Goal: Task Accomplishment & Management: Manage account settings

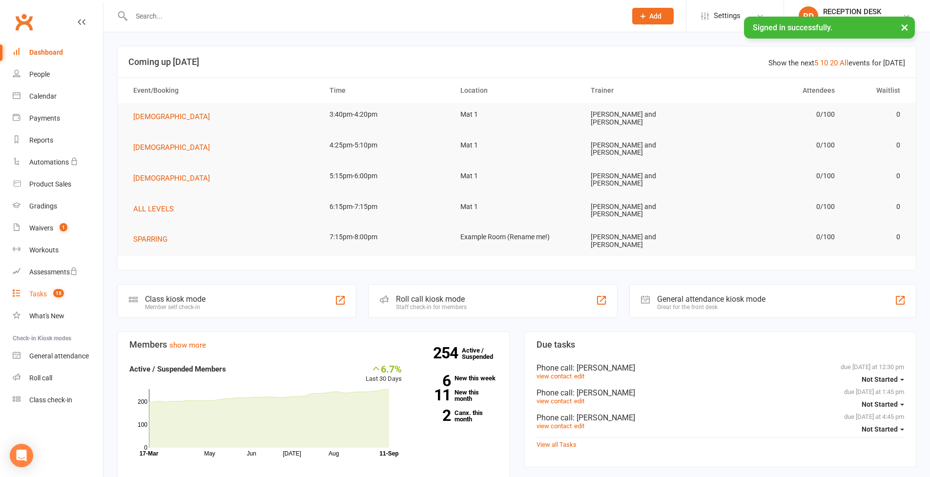
click at [46, 298] on link "Tasks 15" at bounding box center [58, 294] width 90 height 22
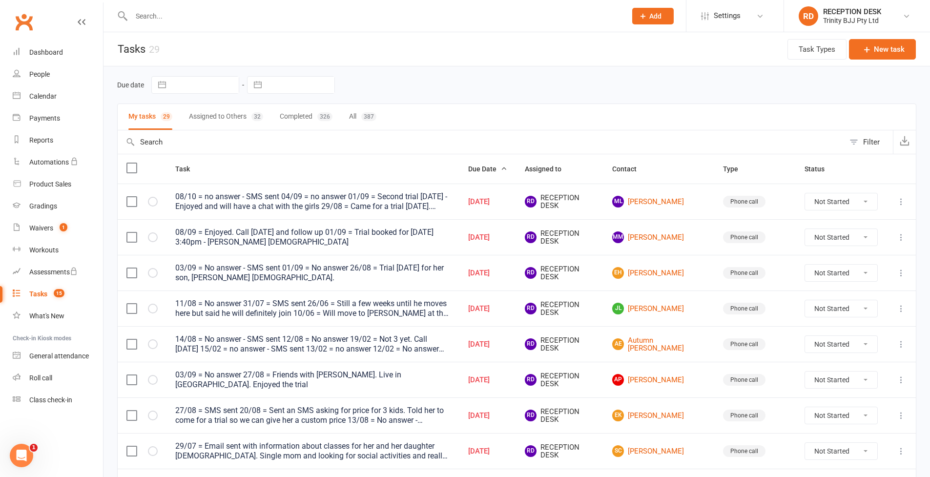
click at [305, 85] on input "text" at bounding box center [301, 85] width 68 height 17
select select "7"
select select "2025"
select select "8"
select select "2025"
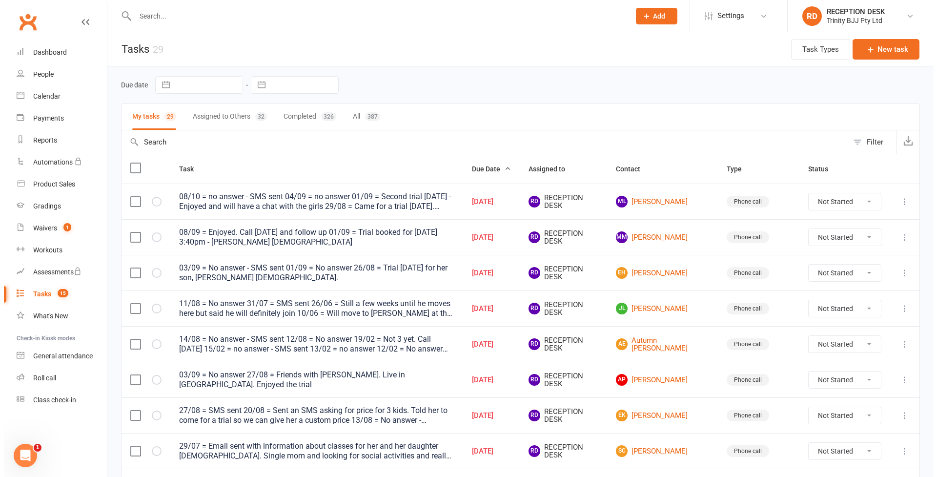
select select "9"
select select "2025"
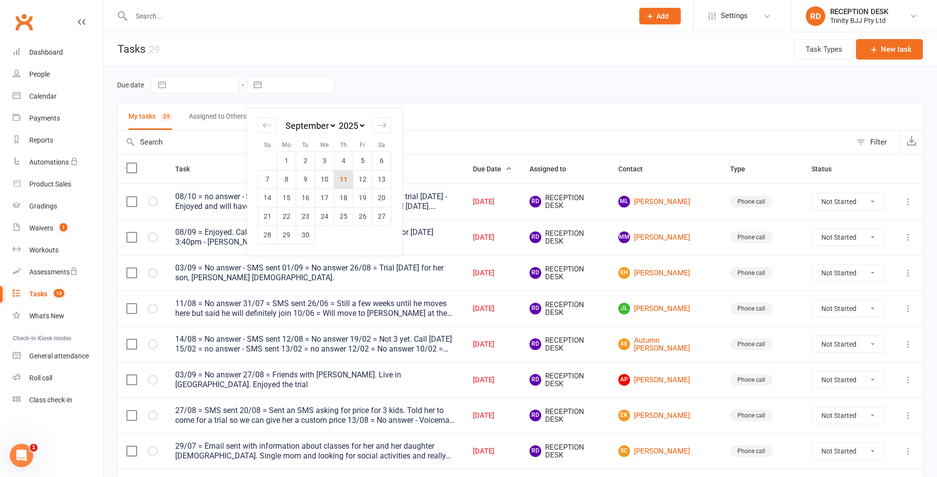
click at [347, 182] on td "11" at bounding box center [343, 179] width 19 height 19
type input "[DATE]"
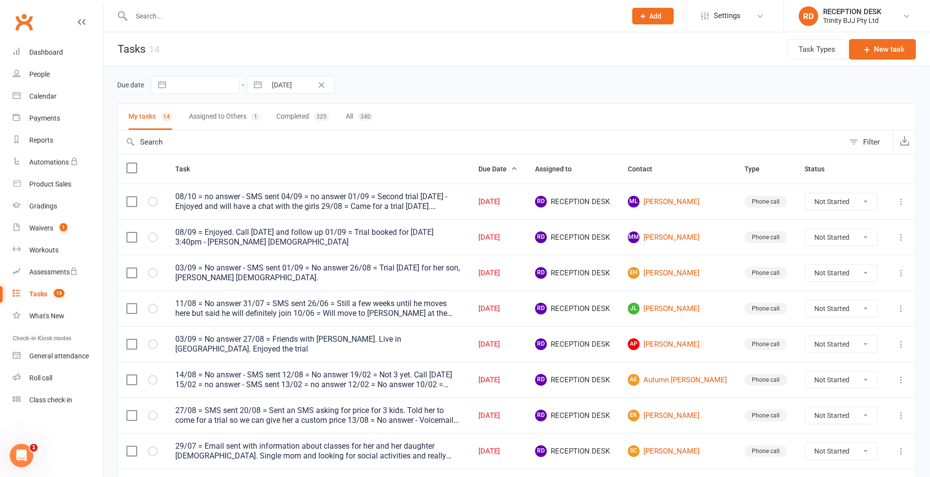
click at [212, 85] on input "text" at bounding box center [205, 85] width 68 height 17
select select "7"
select select "2025"
select select "8"
select select "2025"
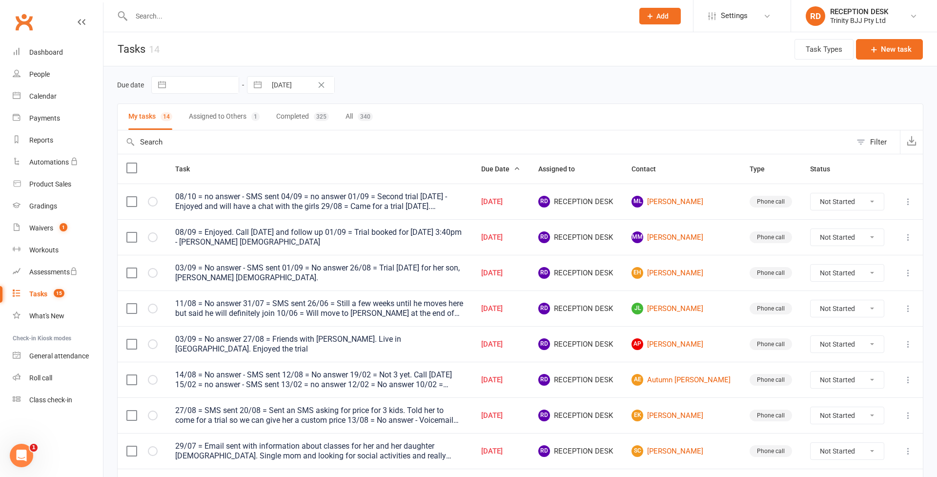
select select "9"
select select "2025"
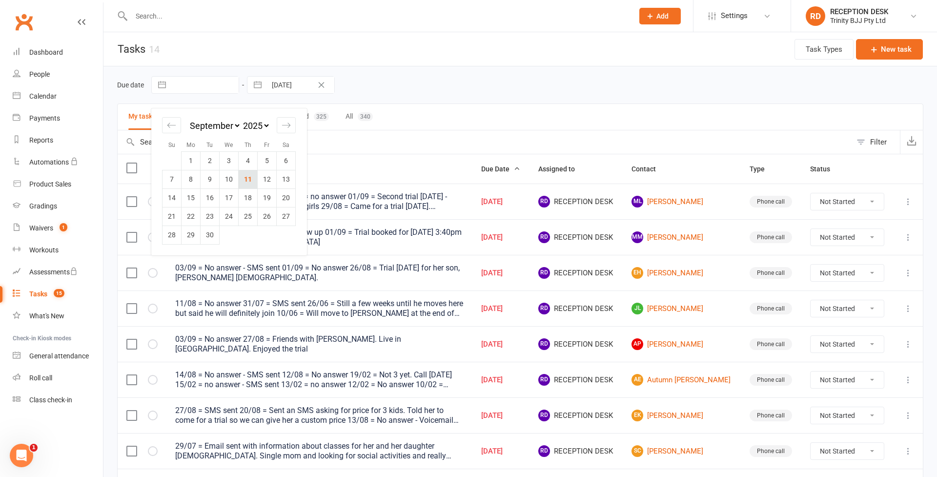
click at [247, 183] on td "11" at bounding box center [248, 179] width 19 height 19
type input "[DATE]"
